Goal: Task Accomplishment & Management: Use online tool/utility

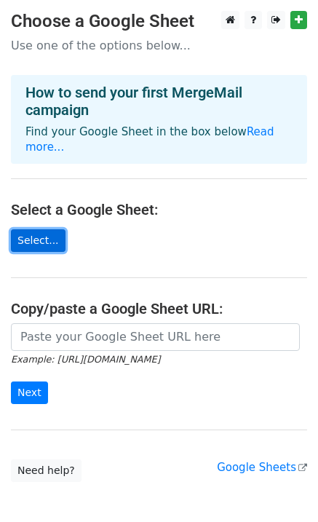
click at [45, 236] on link "Select..." at bounding box center [38, 240] width 55 height 23
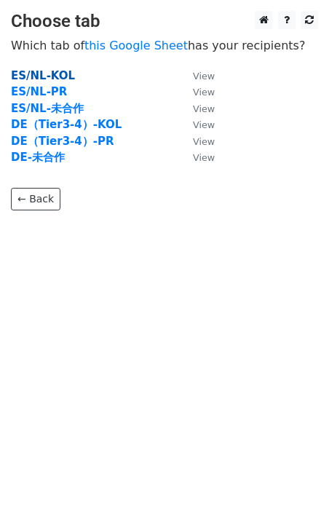
click at [28, 76] on strong "ES/NL-KOL" at bounding box center [43, 75] width 64 height 13
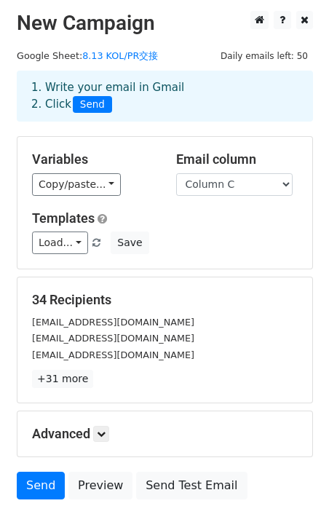
scroll to position [7, 0]
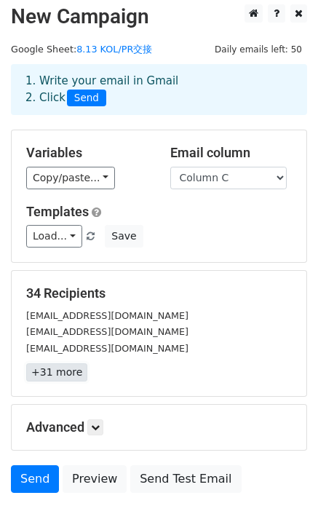
click at [59, 368] on link "+31 more" at bounding box center [56, 372] width 61 height 18
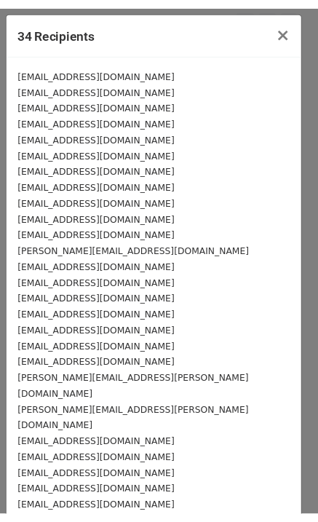
scroll to position [167, 0]
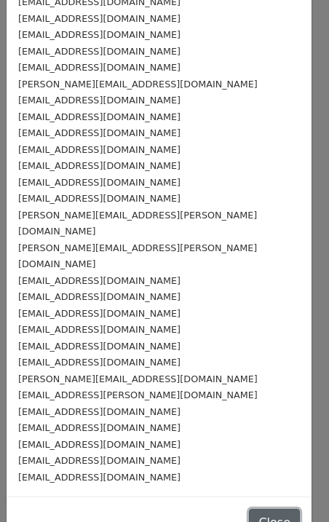
click at [252, 509] on button "Close" at bounding box center [274, 523] width 51 height 28
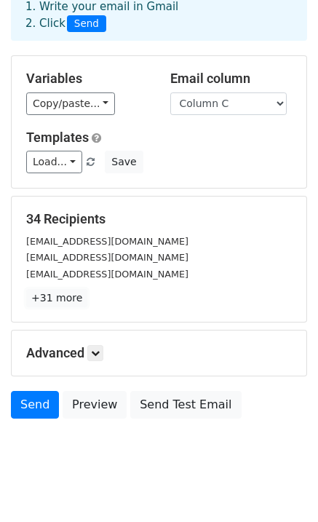
scroll to position [0, 0]
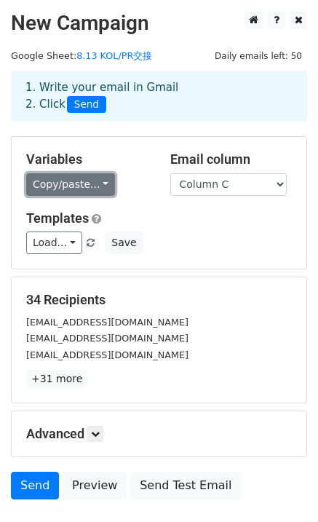
click at [54, 189] on link "Copy/paste..." at bounding box center [70, 184] width 89 height 23
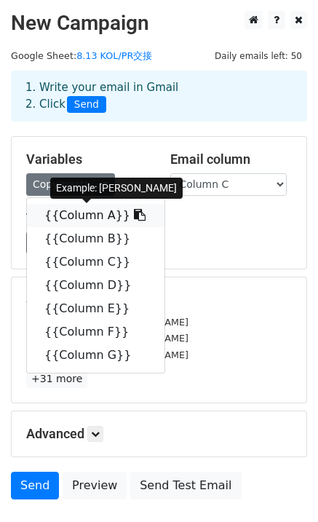
click at [92, 215] on link "{{Column A}}" at bounding box center [96, 215] width 138 height 23
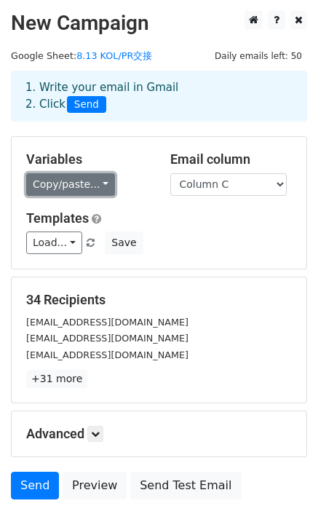
click at [60, 184] on link "Copy/paste..." at bounding box center [70, 184] width 89 height 23
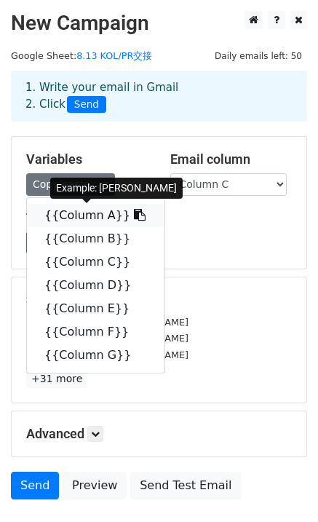
click at [67, 206] on link "{{Column A}}" at bounding box center [96, 215] width 138 height 23
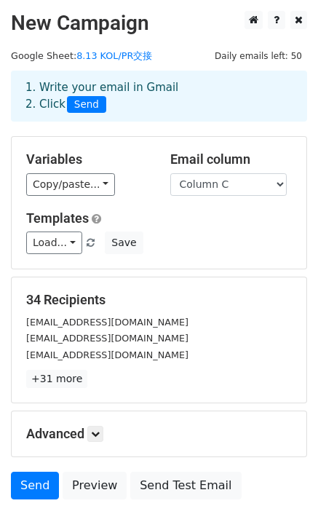
click at [206, 231] on div "Templates Load... No templates saved Save" at bounding box center [159, 232] width 288 height 44
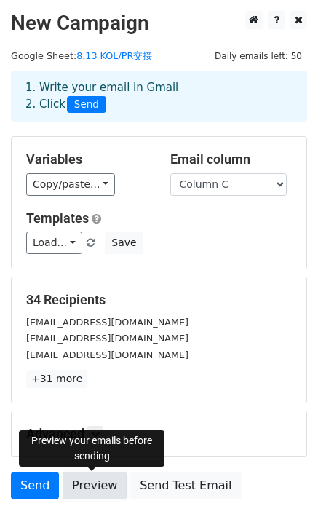
click at [108, 482] on link "Preview" at bounding box center [95, 486] width 64 height 28
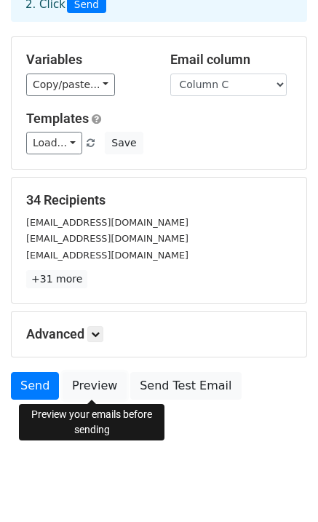
scroll to position [101, 0]
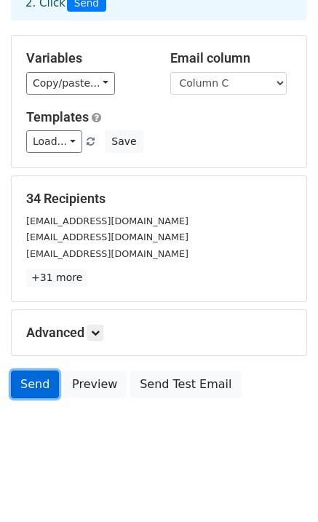
click at [38, 387] on link "Send" at bounding box center [35, 385] width 48 height 28
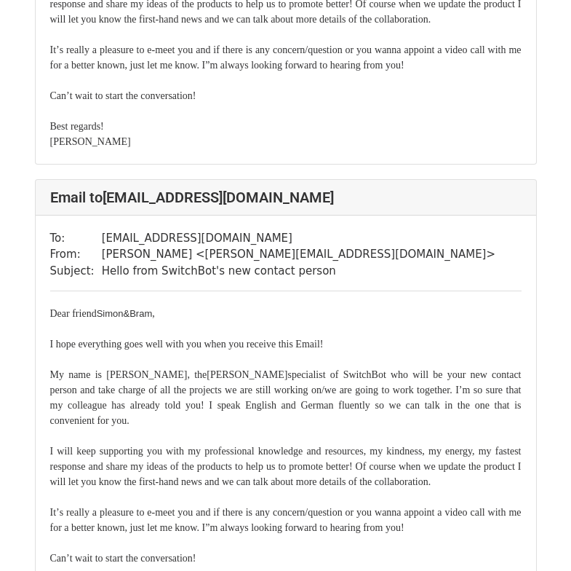
scroll to position [1747, 0]
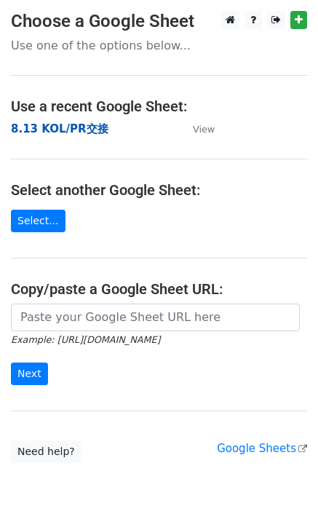
click at [74, 130] on strong "8.13 KOL/PR交接" at bounding box center [60, 128] width 98 height 13
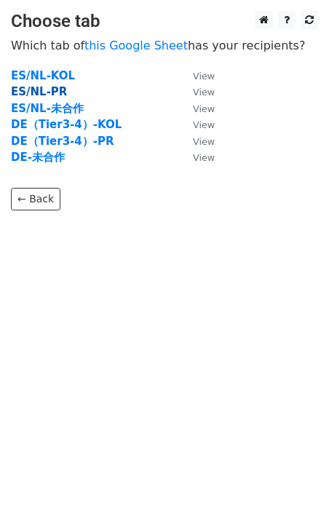
click at [39, 91] on strong "ES/NL-PR" at bounding box center [39, 91] width 56 height 13
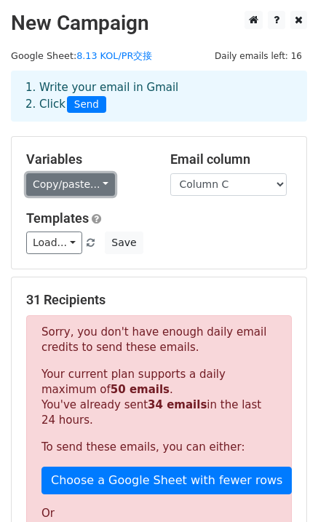
click at [43, 178] on link "Copy/paste..." at bounding box center [70, 184] width 89 height 23
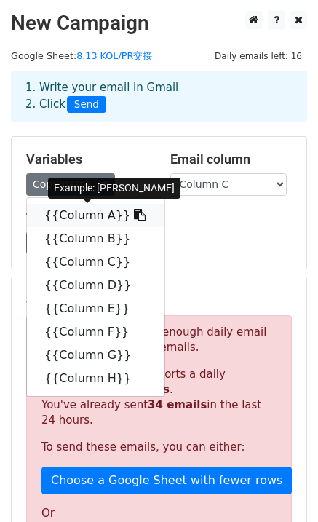
click at [72, 212] on link "{{Column A}}" at bounding box center [96, 215] width 138 height 23
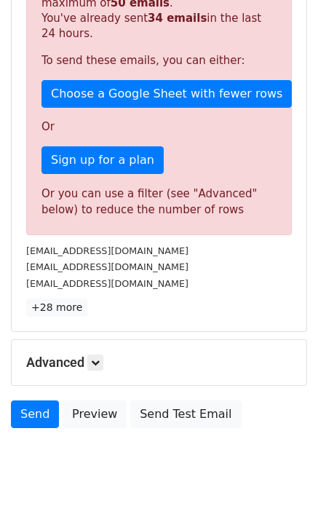
scroll to position [416, 0]
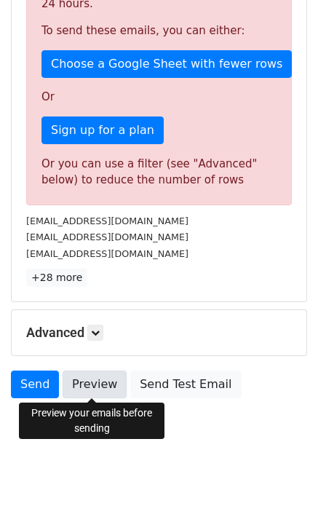
click at [103, 384] on link "Preview" at bounding box center [95, 385] width 64 height 28
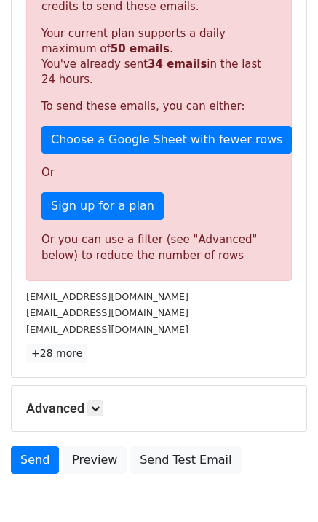
scroll to position [364, 0]
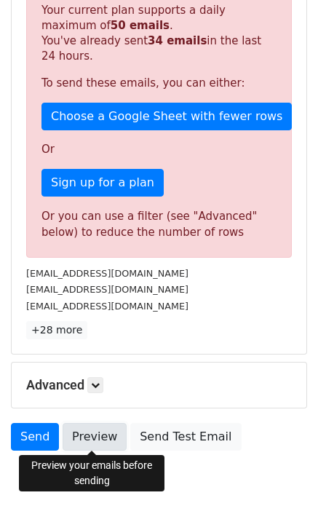
click at [99, 439] on link "Preview" at bounding box center [95, 437] width 64 height 28
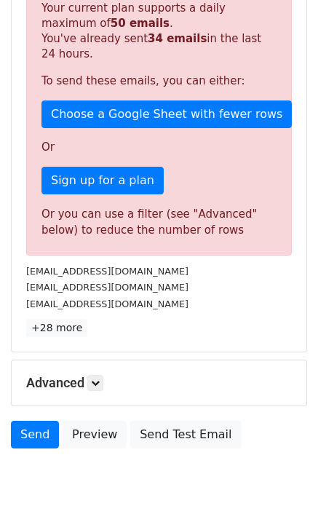
scroll to position [416, 0]
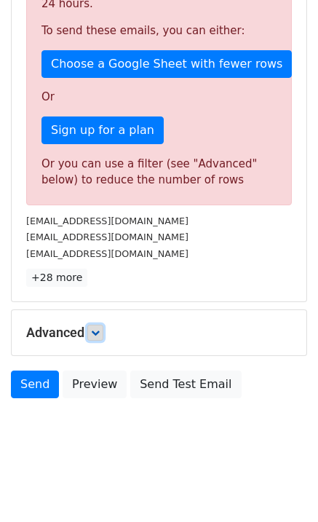
click at [100, 336] on icon at bounding box center [95, 332] width 9 height 9
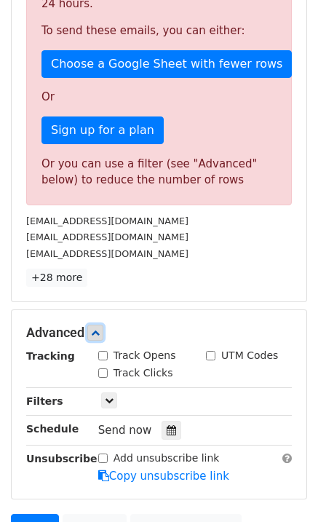
click at [100, 330] on icon at bounding box center [95, 332] width 9 height 9
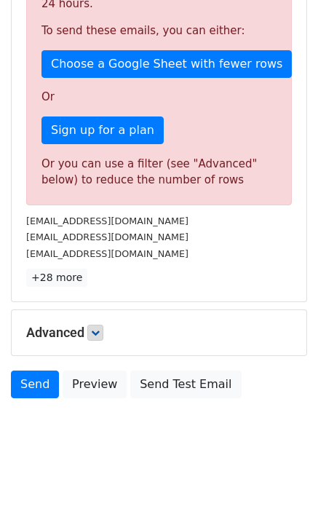
click at [116, 426] on body "New Campaign Daily emails left: 16 Google Sheet: 8.13 KOL/PR交接 1. Write your em…" at bounding box center [159, 28] width 318 height 869
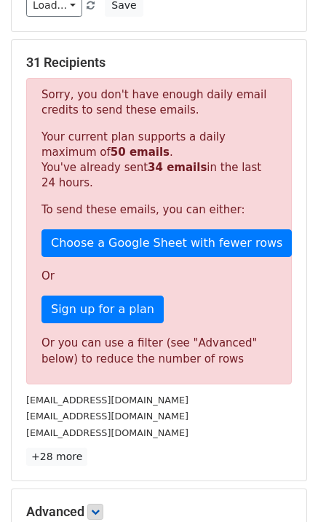
scroll to position [0, 0]
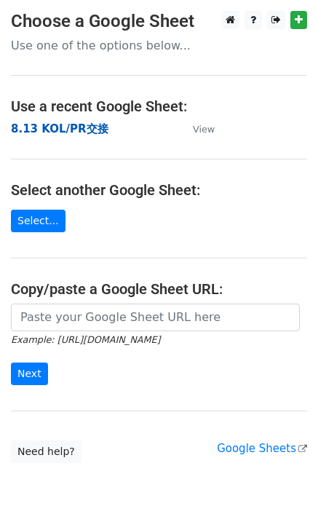
click at [79, 128] on strong "8.13 KOL/PR交接" at bounding box center [60, 128] width 98 height 13
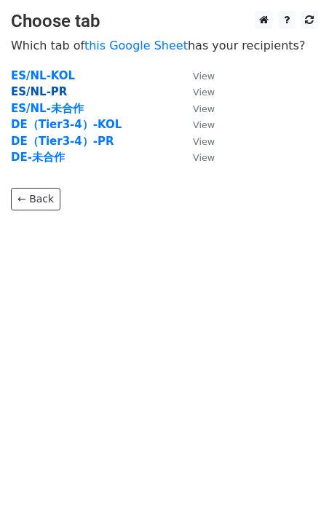
click at [47, 90] on strong "ES/NL-PR" at bounding box center [39, 91] width 56 height 13
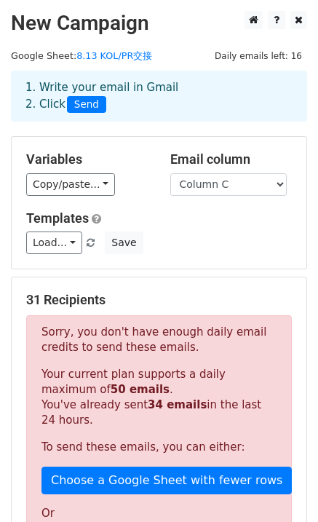
scroll to position [291, 0]
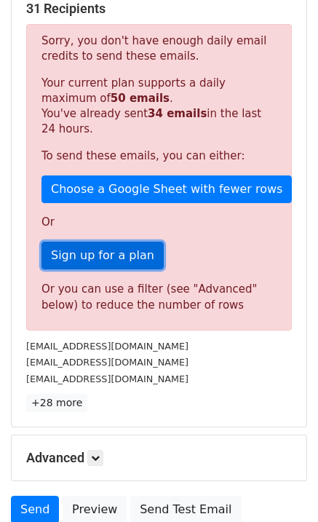
click at [146, 253] on link "Sign up for a plan" at bounding box center [102, 256] width 122 height 28
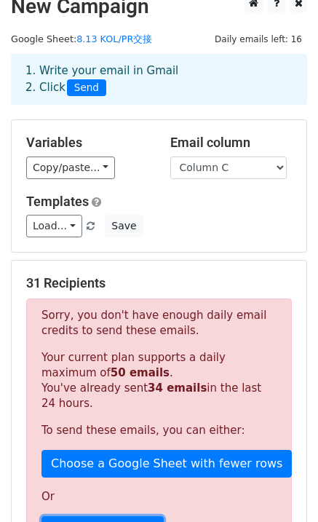
scroll to position [0, 0]
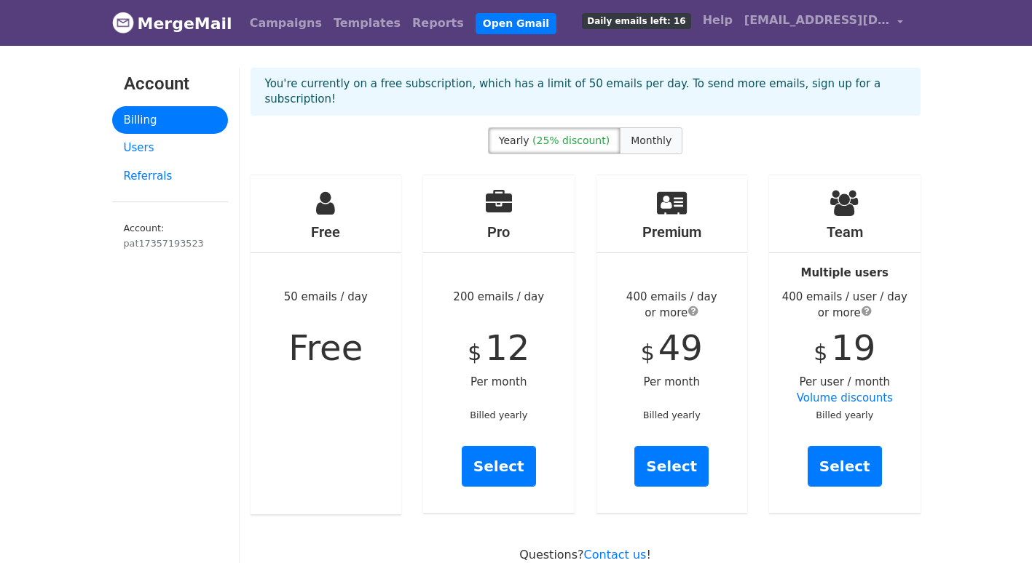
click at [644, 143] on span "Monthly" at bounding box center [650, 141] width 41 height 12
click at [561, 135] on span "(25% discount)" at bounding box center [570, 141] width 77 height 12
click at [644, 146] on span "Monthly" at bounding box center [650, 141] width 41 height 12
click at [561, 145] on span "(25% discount)" at bounding box center [570, 141] width 77 height 12
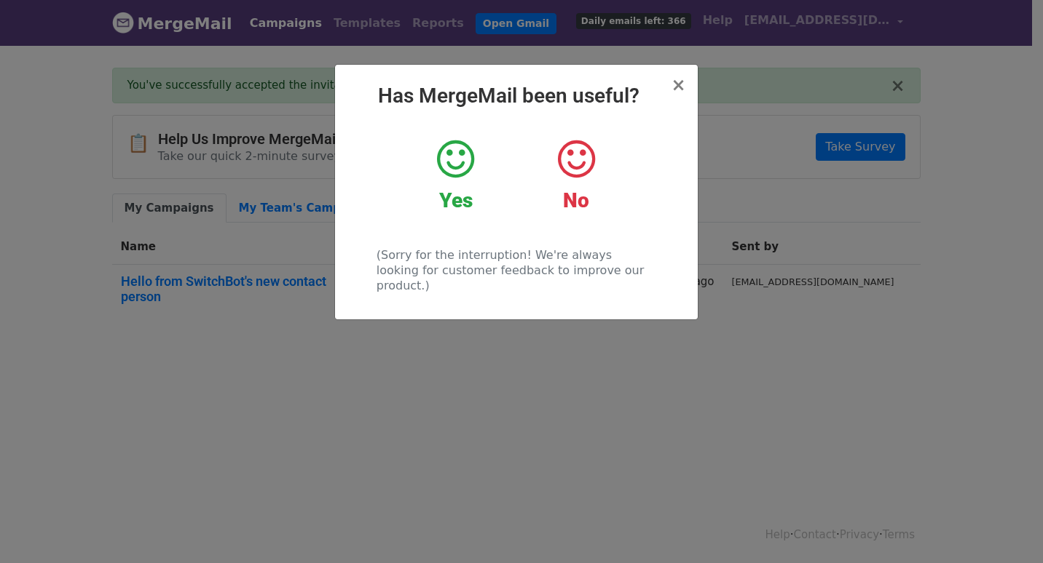
click at [466, 165] on icon at bounding box center [455, 160] width 37 height 44
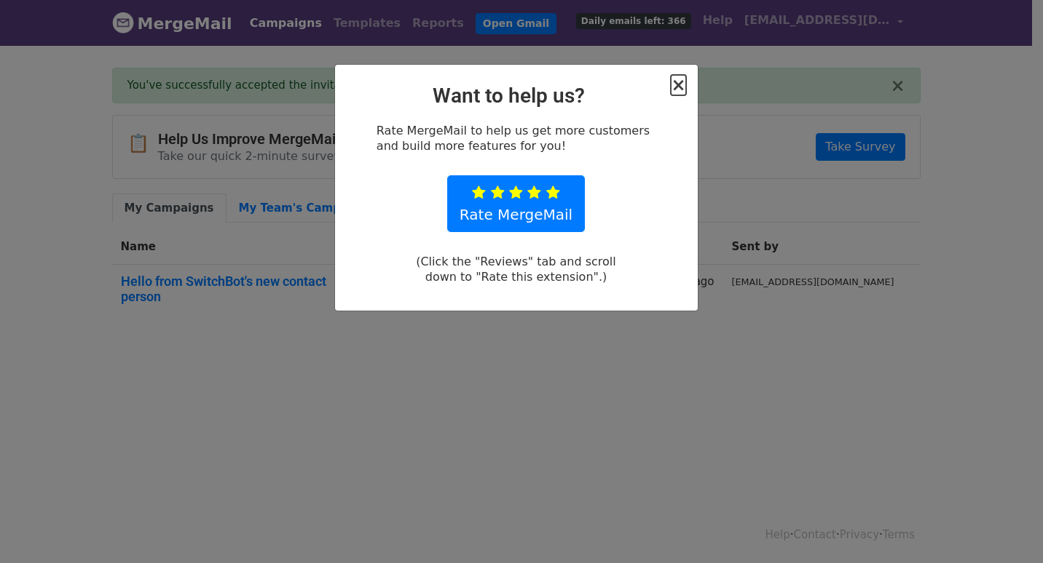
click at [683, 83] on span "×" at bounding box center [677, 85] width 15 height 20
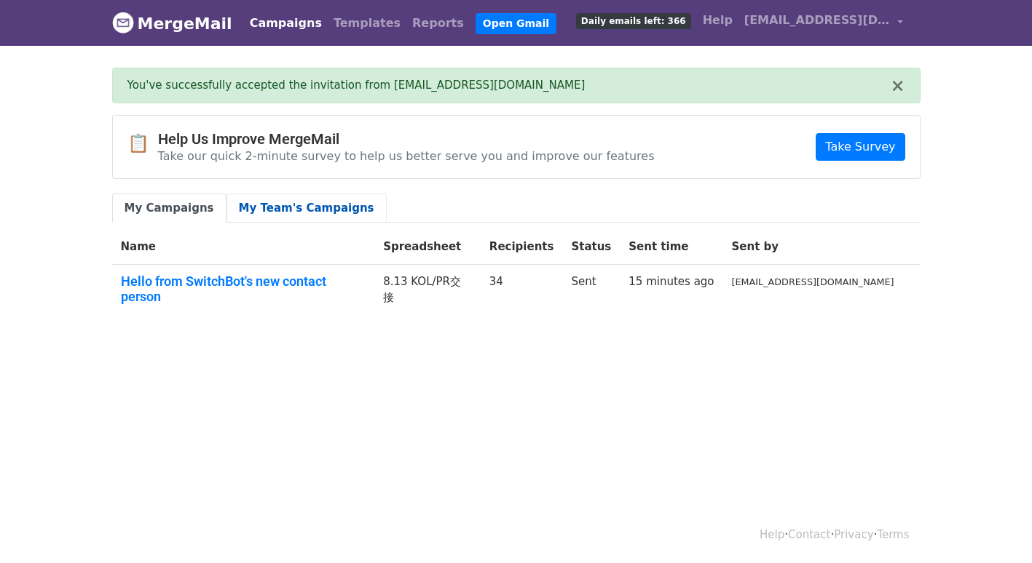
click at [286, 204] on link "My Team's Campaigns" at bounding box center [306, 209] width 160 height 30
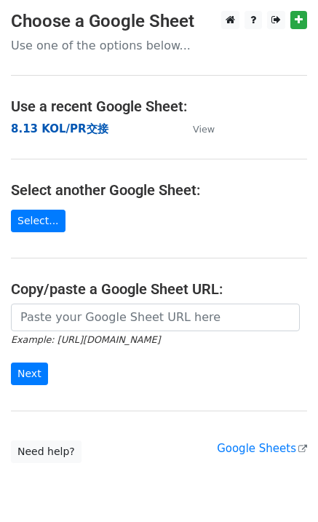
click at [52, 128] on strong "8.13 KOL/PR交接" at bounding box center [60, 128] width 98 height 13
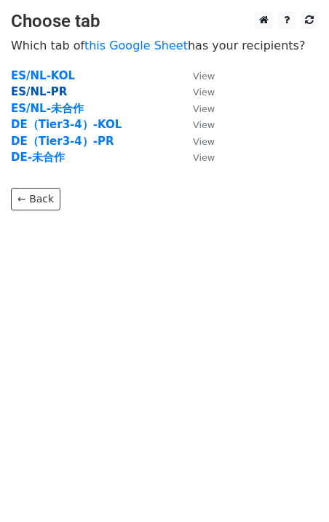
click at [39, 87] on strong "ES/NL-PR" at bounding box center [39, 91] width 56 height 13
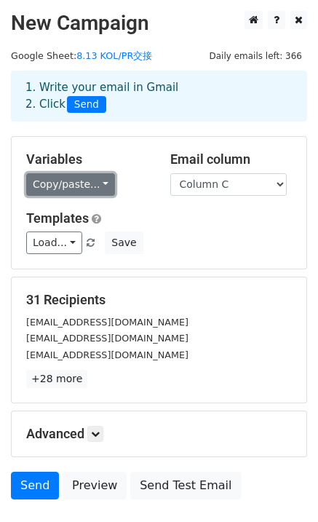
click at [59, 181] on link "Copy/paste..." at bounding box center [70, 184] width 89 height 23
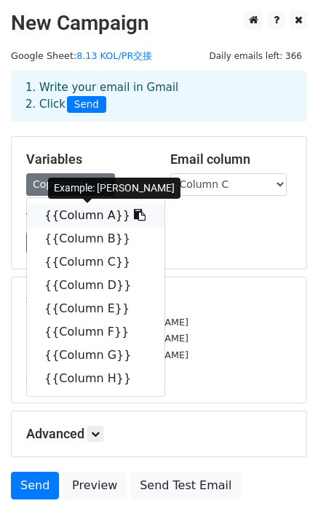
click at [71, 208] on link "{{Column A}}" at bounding box center [96, 215] width 138 height 23
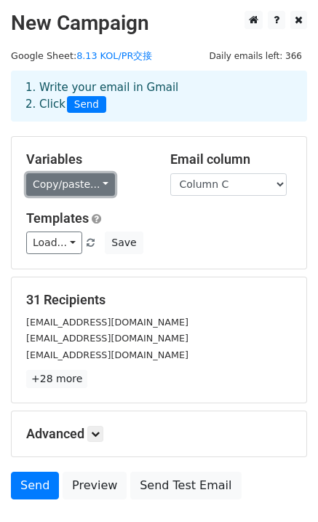
click at [79, 180] on link "Copy/paste..." at bounding box center [70, 184] width 89 height 23
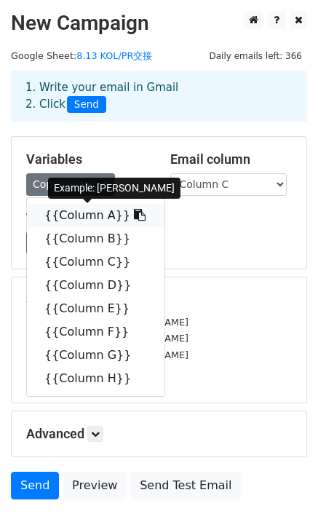
click at [79, 207] on link "{{Column A}}" at bounding box center [96, 215] width 138 height 23
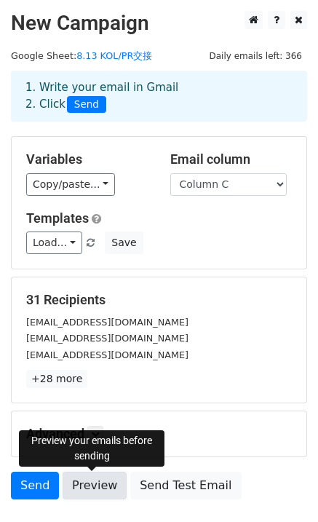
click at [89, 487] on link "Preview" at bounding box center [95, 486] width 64 height 28
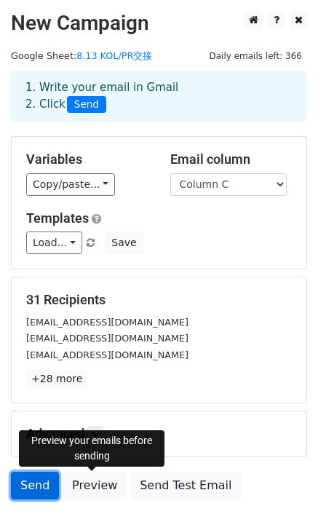
click at [31, 479] on link "Send" at bounding box center [35, 486] width 48 height 28
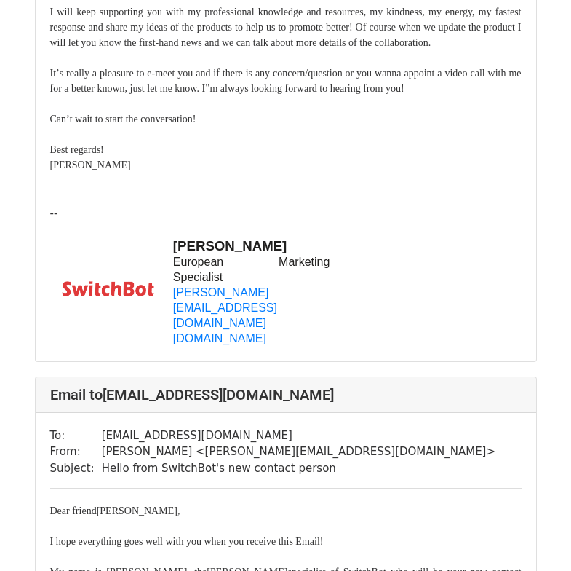
scroll to position [57, 0]
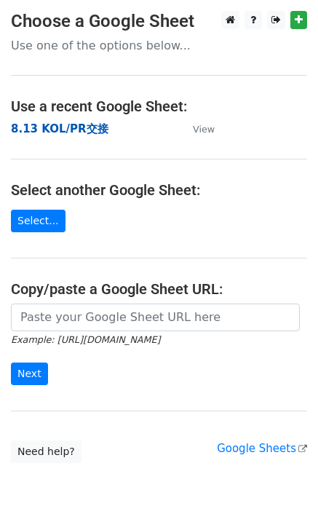
click at [56, 132] on strong "8.13 KOL/PR交接" at bounding box center [60, 128] width 98 height 13
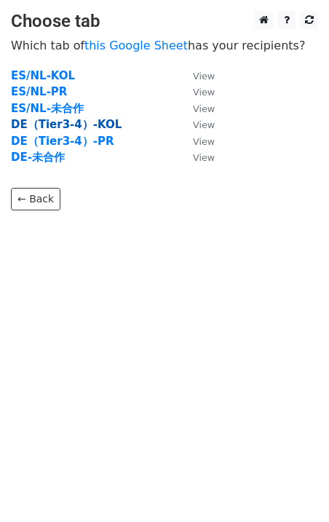
click at [58, 120] on strong "DE（Tier3-4）-KOL" at bounding box center [66, 124] width 111 height 13
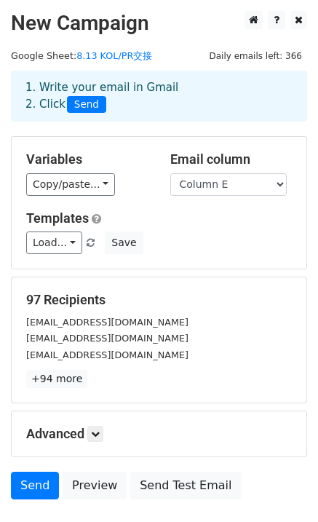
click at [72, 171] on div "Variables Copy/paste... {{Column A}} {{Column B}} {{Column C}} {{Column D}} {{C…" at bounding box center [87, 173] width 144 height 44
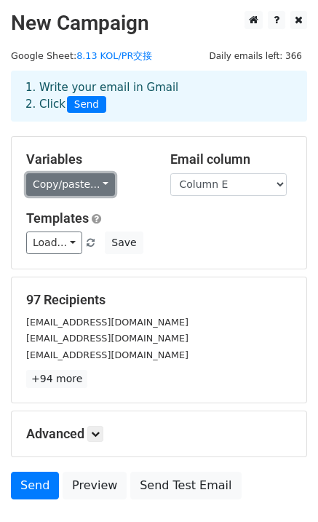
click at [74, 175] on link "Copy/paste..." at bounding box center [70, 184] width 89 height 23
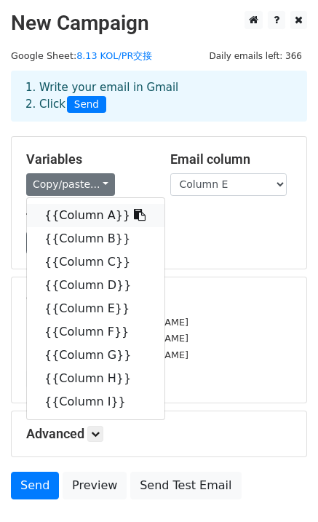
click at [76, 210] on link "{{Column A}}" at bounding box center [96, 215] width 138 height 23
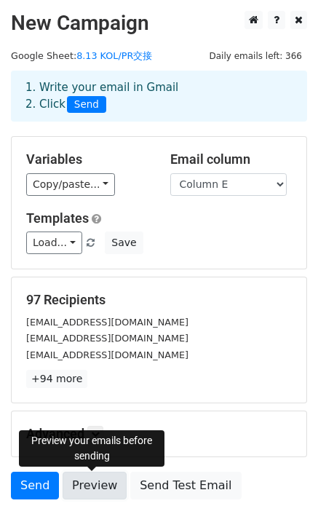
click at [103, 485] on link "Preview" at bounding box center [95, 486] width 64 height 28
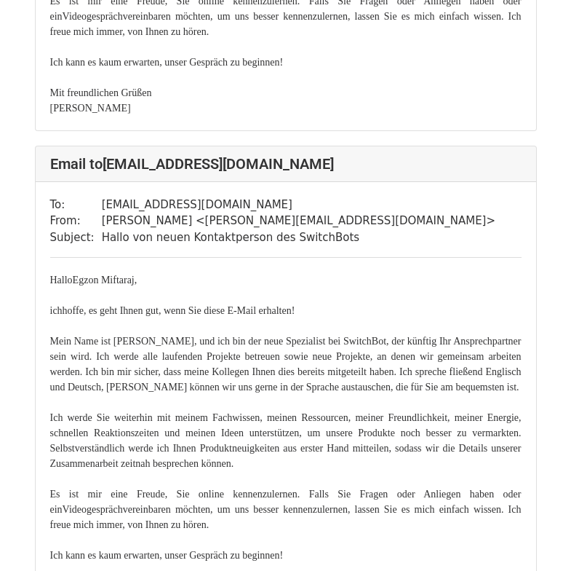
scroll to position [946, 0]
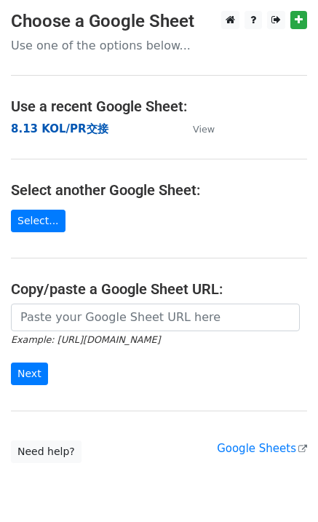
click at [33, 127] on strong "8.13 KOL/PR交接" at bounding box center [60, 128] width 98 height 13
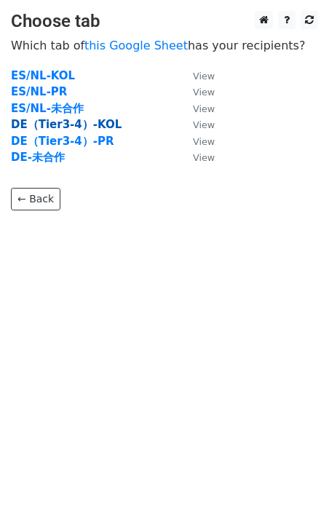
click at [39, 122] on strong "DE（Tier3-4）-KOL" at bounding box center [66, 124] width 111 height 13
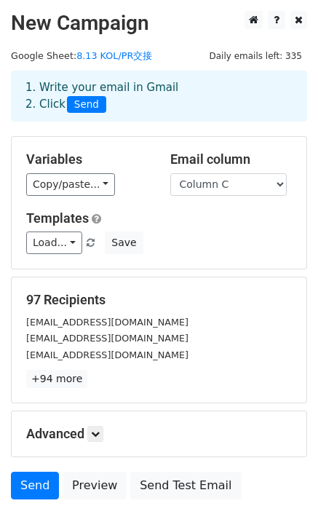
click at [43, 171] on div "Variables Copy/paste... {{Column A}} {{Column B}} {{Column C}} {{Column D}} {{C…" at bounding box center [87, 173] width 144 height 44
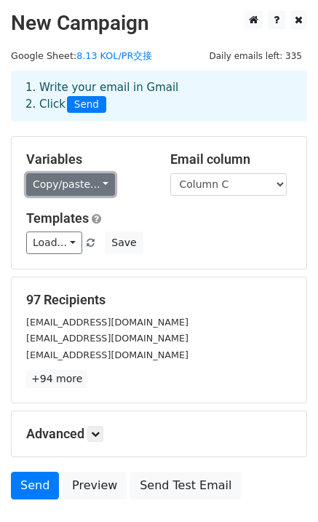
drag, startPoint x: 44, startPoint y: 179, endPoint x: 52, endPoint y: 190, distance: 13.5
click at [45, 179] on link "Copy/paste..." at bounding box center [70, 184] width 89 height 23
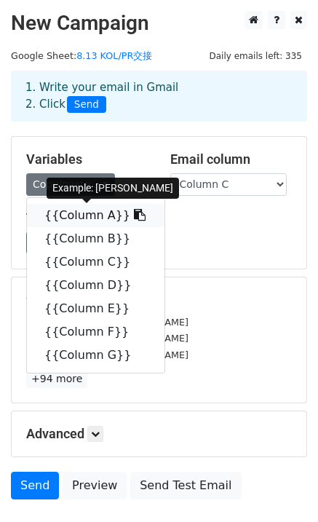
click at [69, 212] on link "{{Column A}}" at bounding box center [96, 215] width 138 height 23
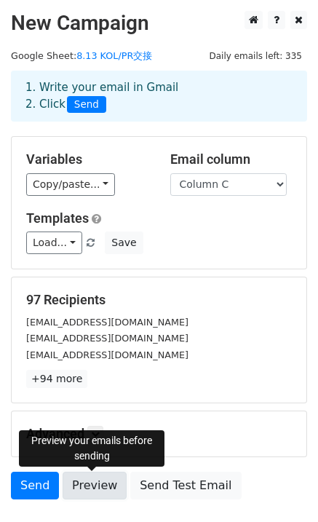
click at [101, 487] on link "Preview" at bounding box center [95, 486] width 64 height 28
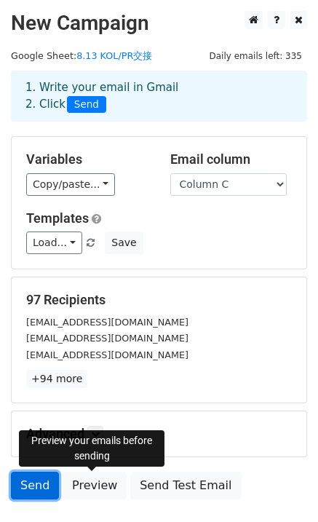
click at [38, 494] on link "Send" at bounding box center [35, 486] width 48 height 28
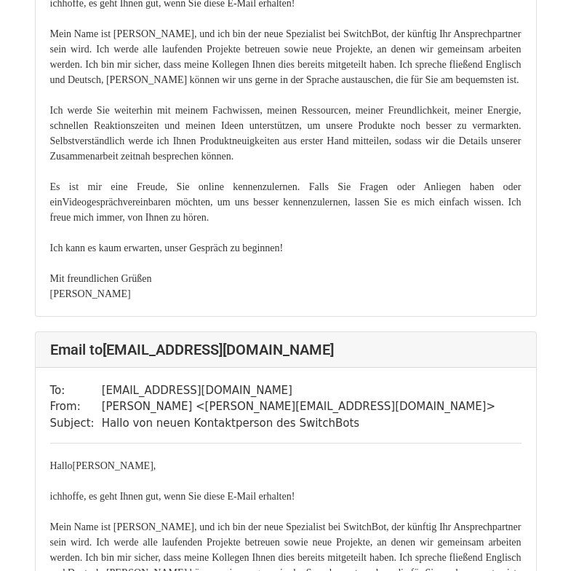
scroll to position [1747, 0]
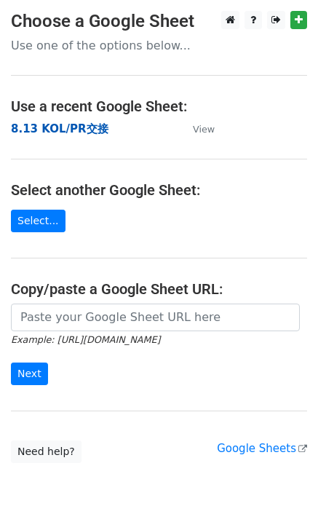
click at [58, 129] on strong "8.13 KOL/PR交接" at bounding box center [60, 128] width 98 height 13
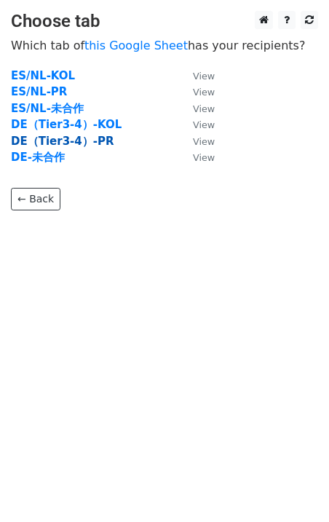
click at [50, 139] on strong "DE（Tier3-4）-PR" at bounding box center [62, 141] width 103 height 13
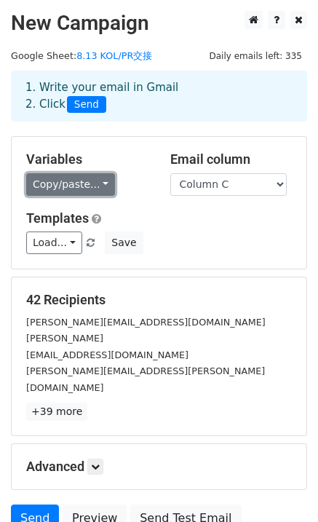
drag, startPoint x: 97, startPoint y: 180, endPoint x: 72, endPoint y: 190, distance: 26.8
click at [97, 180] on link "Copy/paste..." at bounding box center [70, 184] width 89 height 23
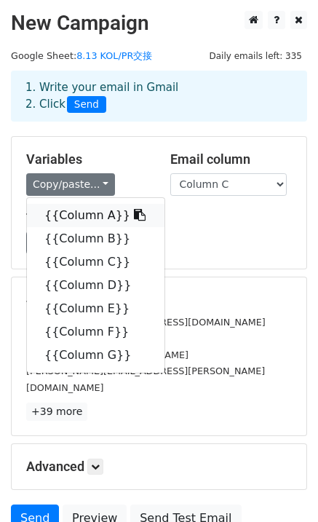
click at [69, 206] on link "{{Column A}}" at bounding box center [96, 215] width 138 height 23
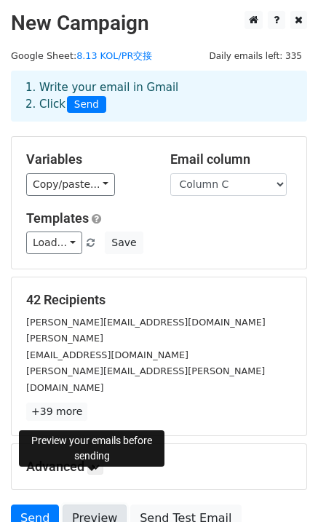
drag, startPoint x: 103, startPoint y: 486, endPoint x: 111, endPoint y: 487, distance: 7.3
click at [103, 505] on link "Preview" at bounding box center [95, 519] width 64 height 28
click at [45, 505] on link "Send" at bounding box center [35, 519] width 48 height 28
